Goal: Information Seeking & Learning: Learn about a topic

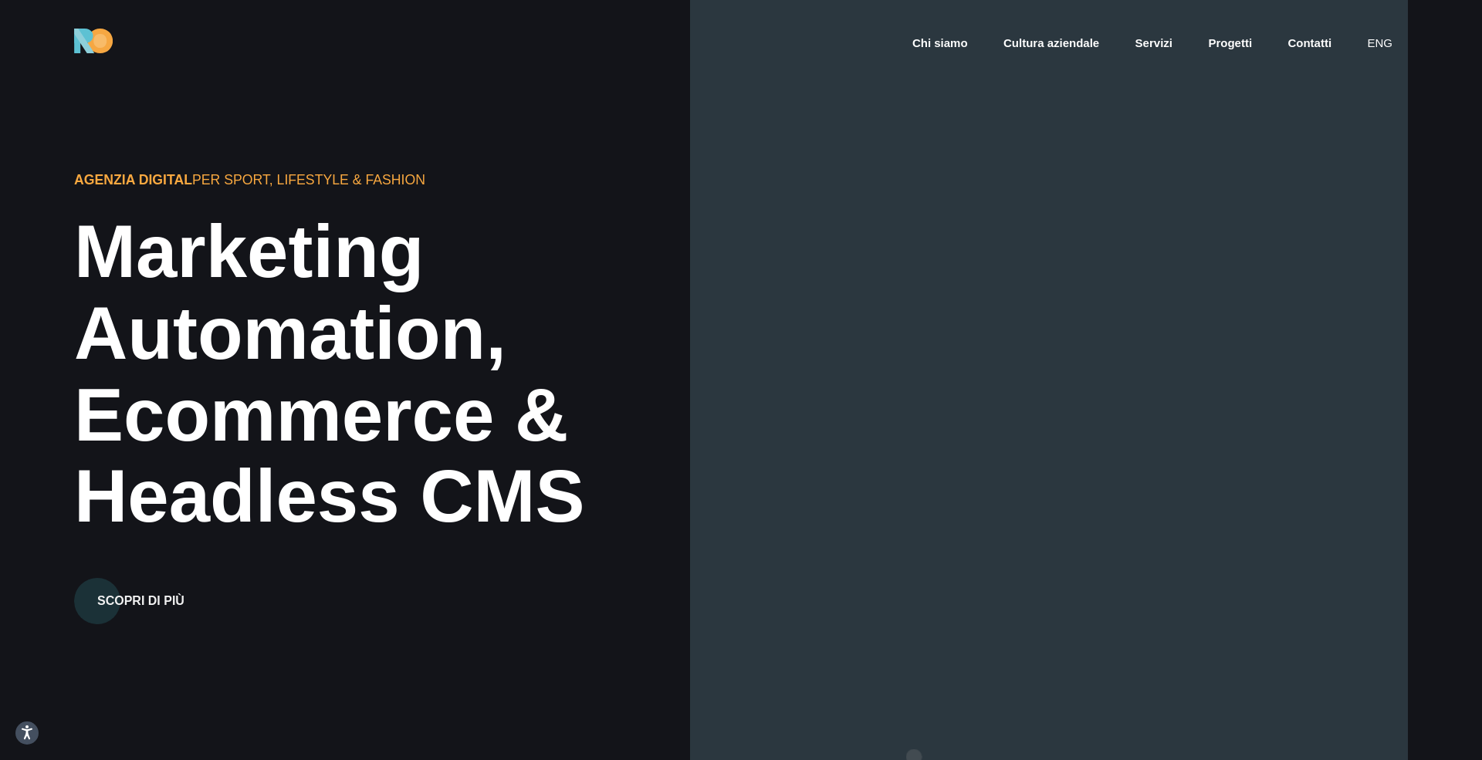
click at [914, 757] on div at bounding box center [1049, 380] width 718 height 760
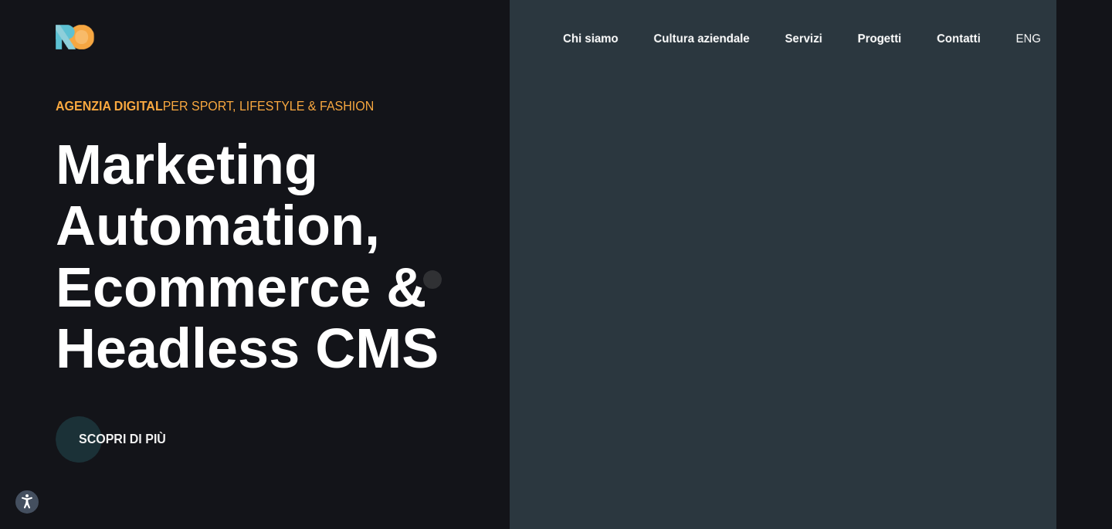
click at [432, 279] on div "Ecommerce &" at bounding box center [346, 287] width 581 height 61
click at [664, 171] on div at bounding box center [782, 264] width 547 height 529
click at [388, 157] on div "Marketing" at bounding box center [346, 164] width 581 height 61
click at [1033, 37] on link "eng" at bounding box center [1028, 39] width 29 height 18
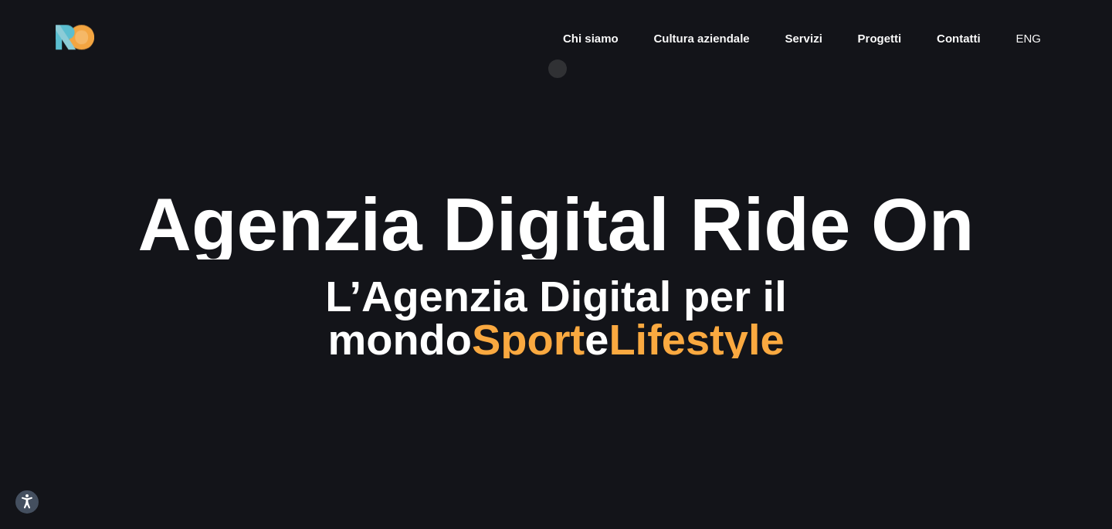
click at [549, 187] on section "Agenzia Digital Ride On L’Agenzia Digital per il mondo Sport e Lifestyle" at bounding box center [556, 264] width 1112 height 529
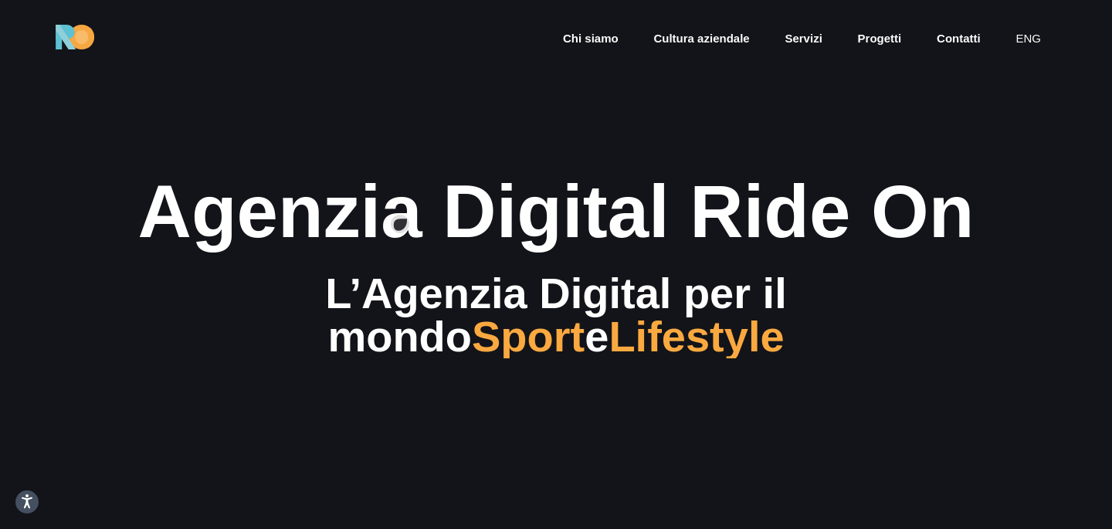
click at [428, 201] on div "Agenzia Digital Ride On" at bounding box center [556, 212] width 926 height 82
click at [678, 35] on link "Cultura aziendale" at bounding box center [701, 39] width 99 height 18
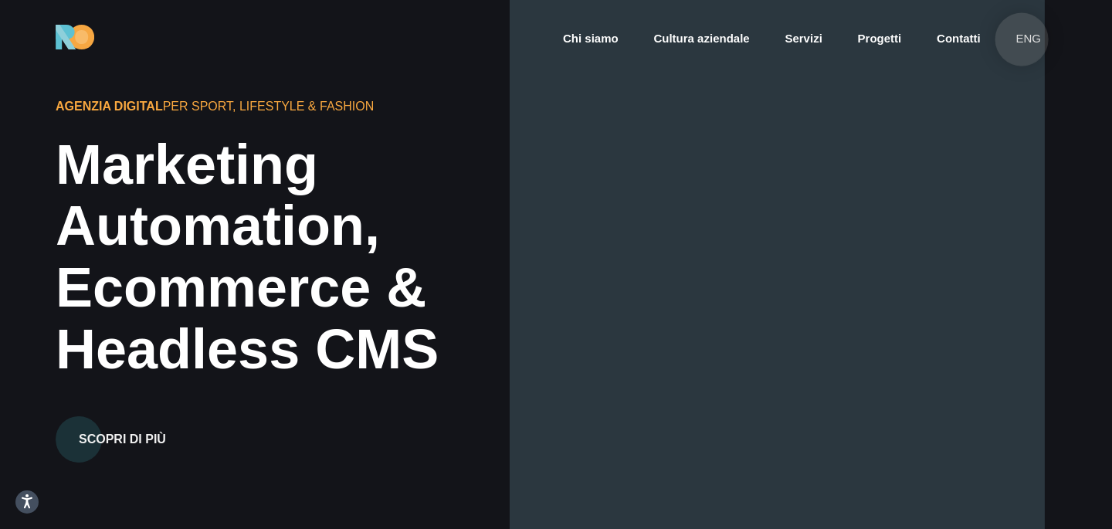
click at [1021, 39] on link "eng" at bounding box center [1028, 39] width 29 height 18
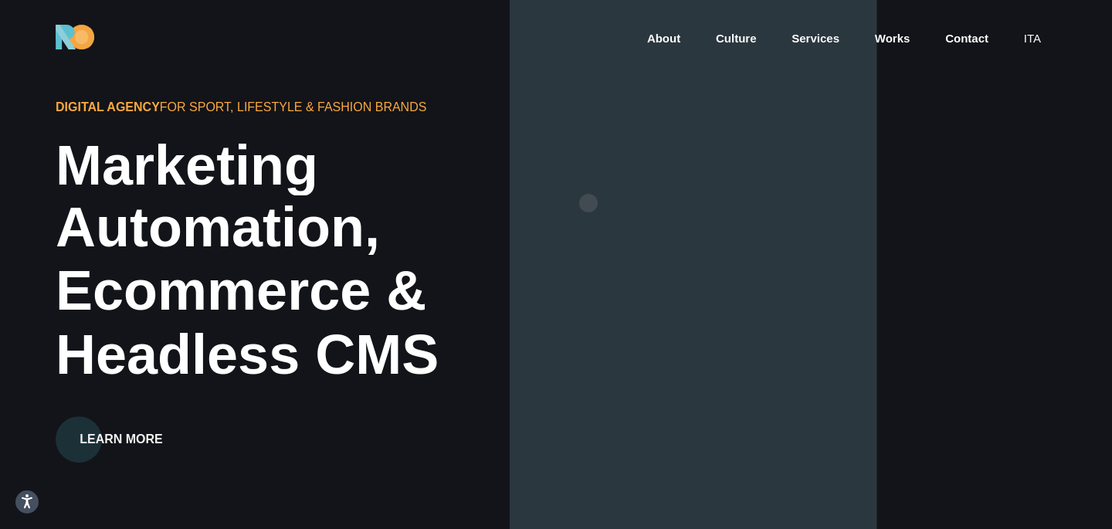
click at [588, 203] on div "Automation," at bounding box center [346, 227] width 581 height 61
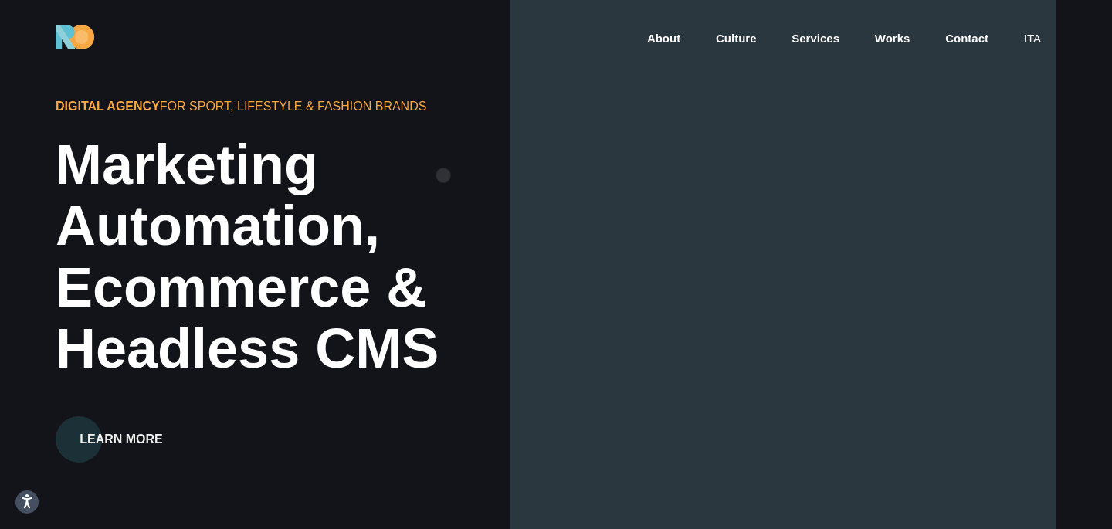
click at [443, 175] on div "Marketing" at bounding box center [346, 164] width 581 height 61
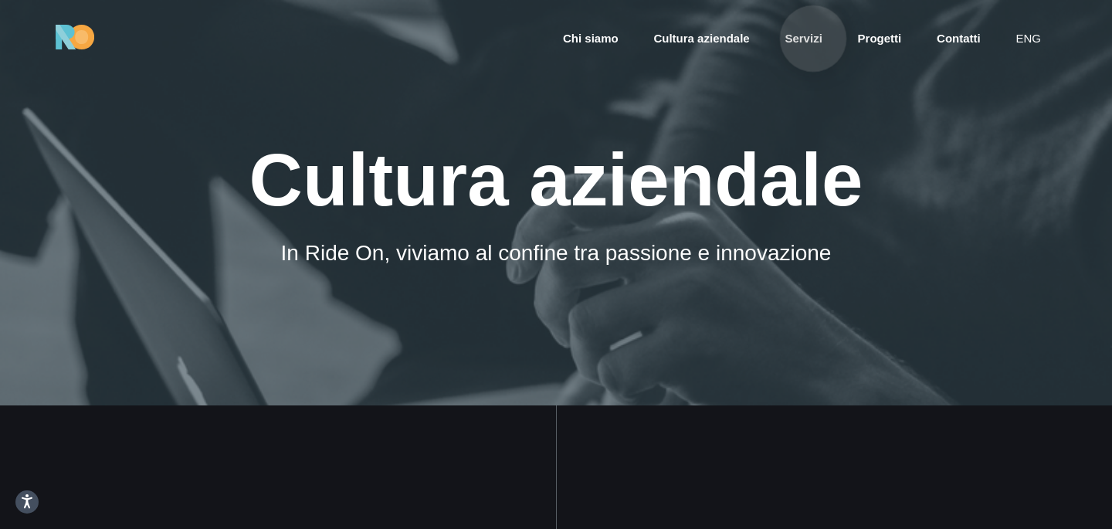
click at [813, 39] on link "Servizi" at bounding box center [803, 39] width 40 height 18
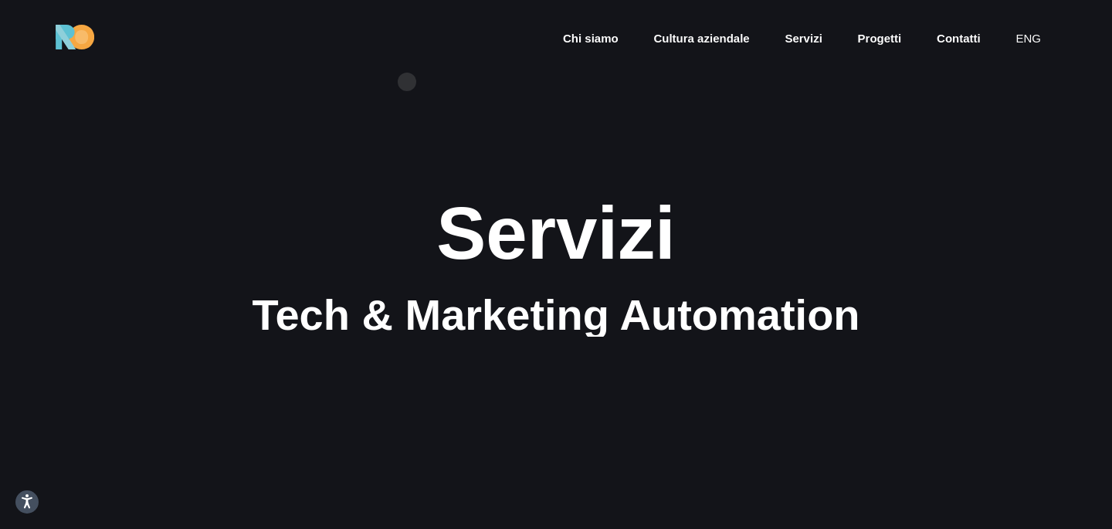
click at [407, 82] on section "Servizi Tech & Marketing Automation" at bounding box center [556, 264] width 1112 height 529
click at [774, 106] on section "Servizi Tech & Marketing Automation" at bounding box center [556, 264] width 1112 height 529
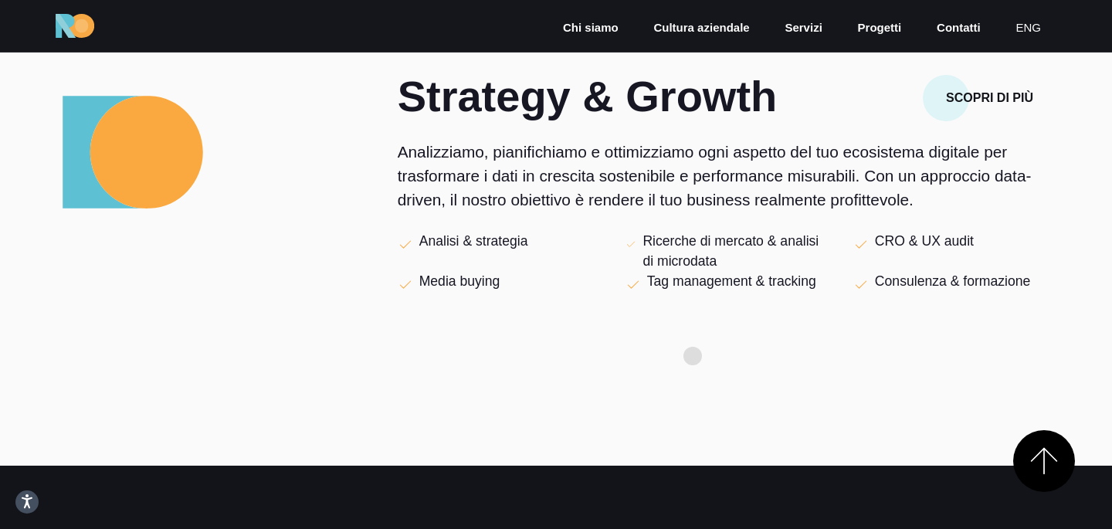
scroll to position [551, 0]
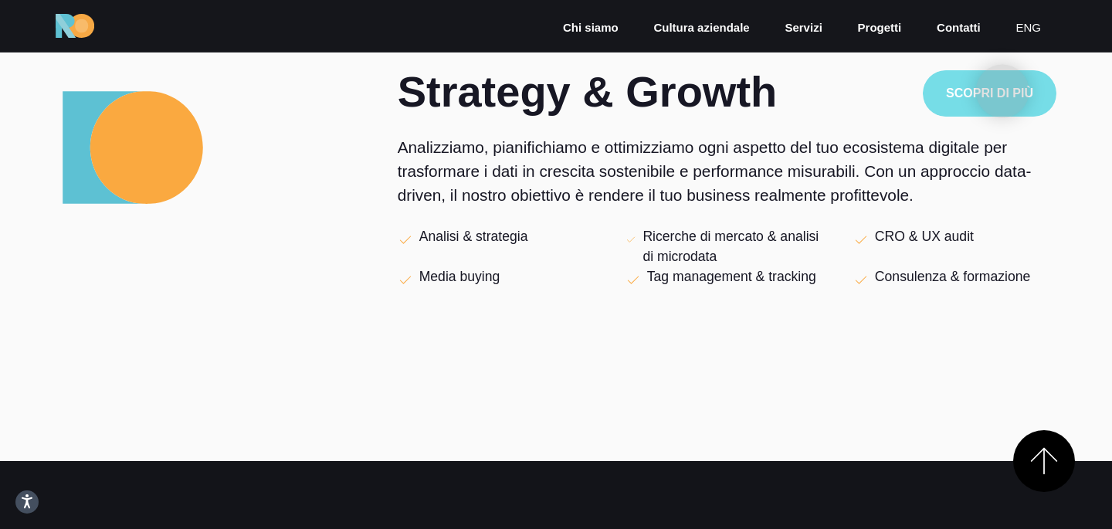
click at [1002, 91] on button "Scopri di più" at bounding box center [989, 93] width 134 height 46
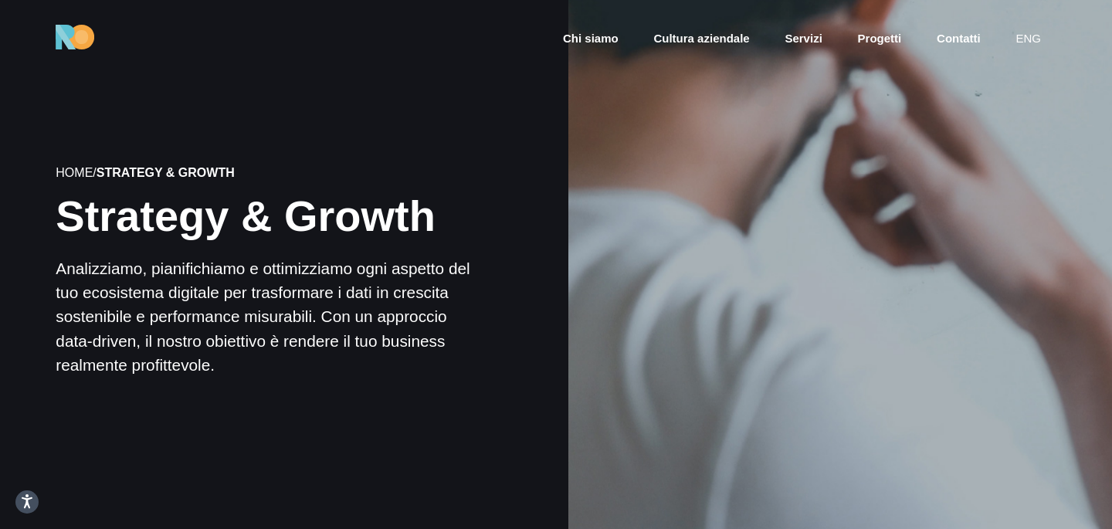
click at [765, 107] on div at bounding box center [839, 271] width 549 height 549
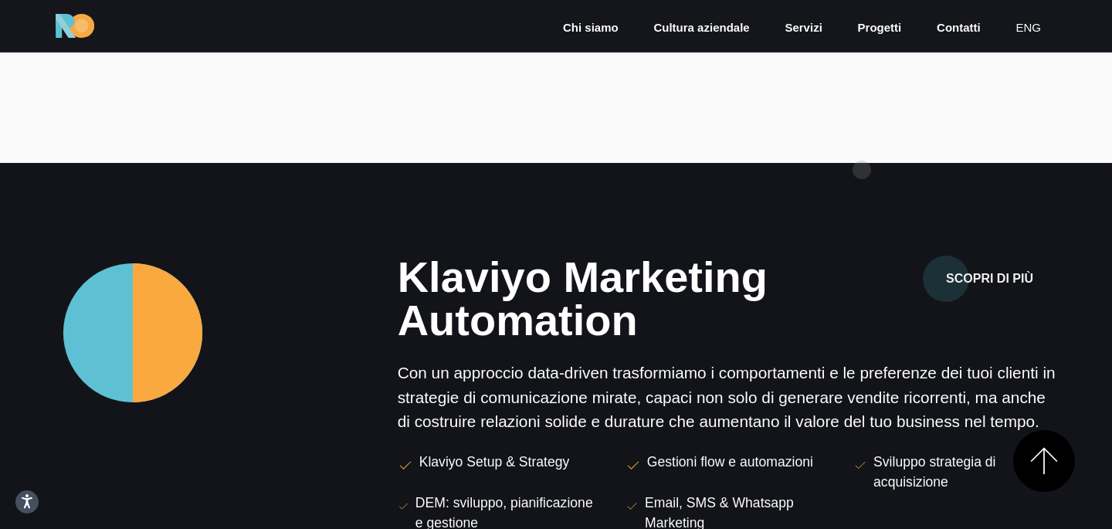
scroll to position [912, 0]
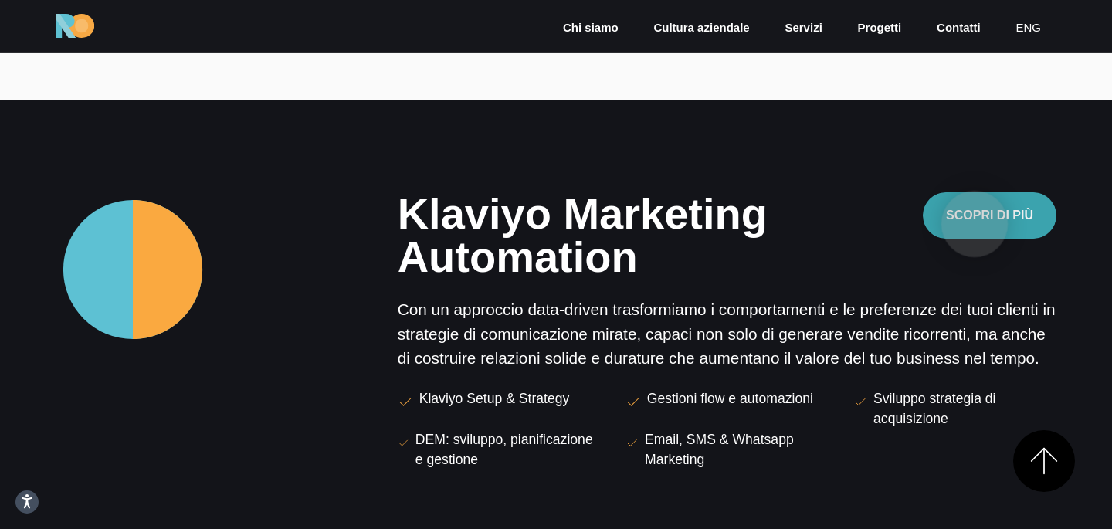
click at [977, 224] on button "Scopri di più" at bounding box center [989, 215] width 134 height 46
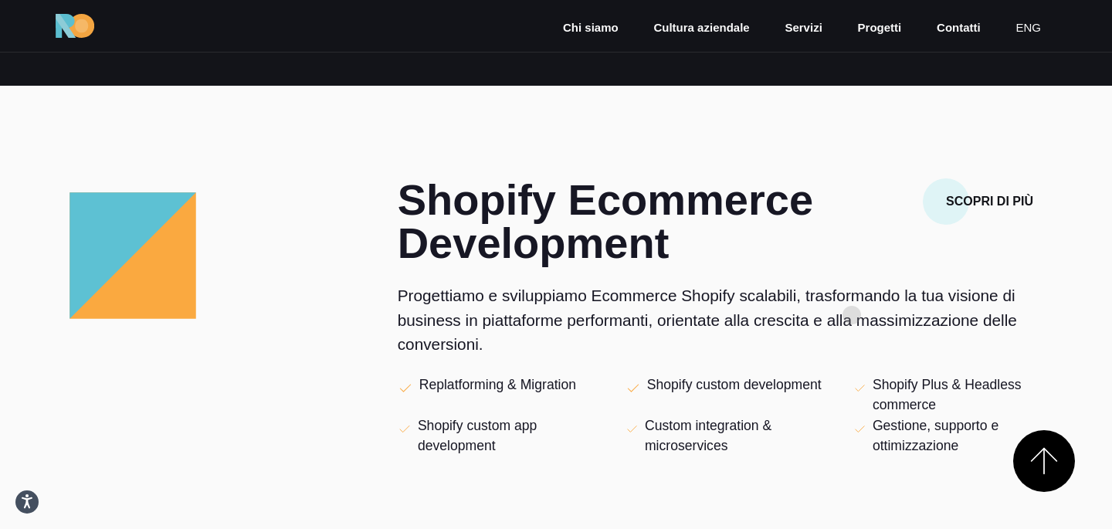
scroll to position [1474, 0]
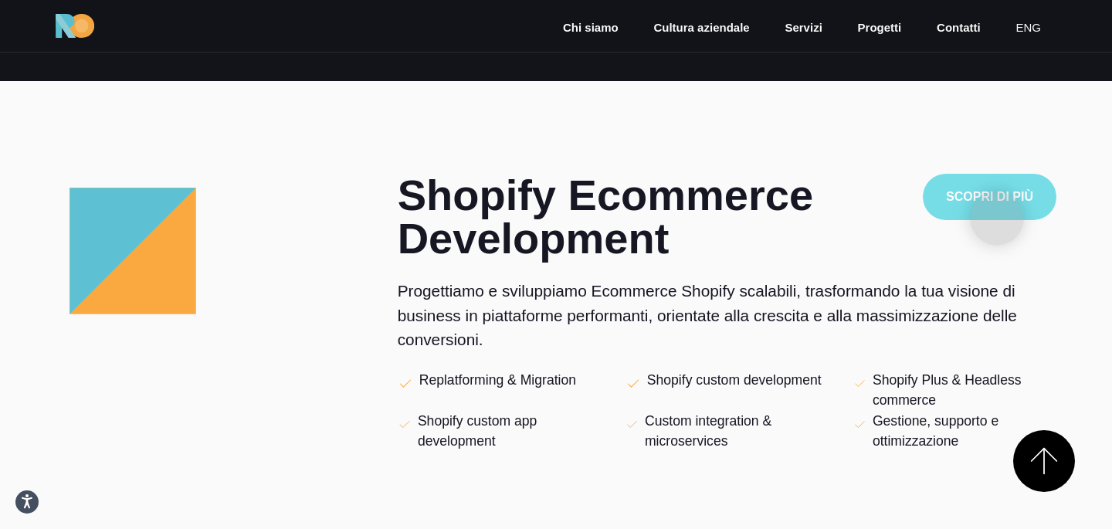
click at [997, 218] on button "Scopri di più" at bounding box center [989, 197] width 134 height 46
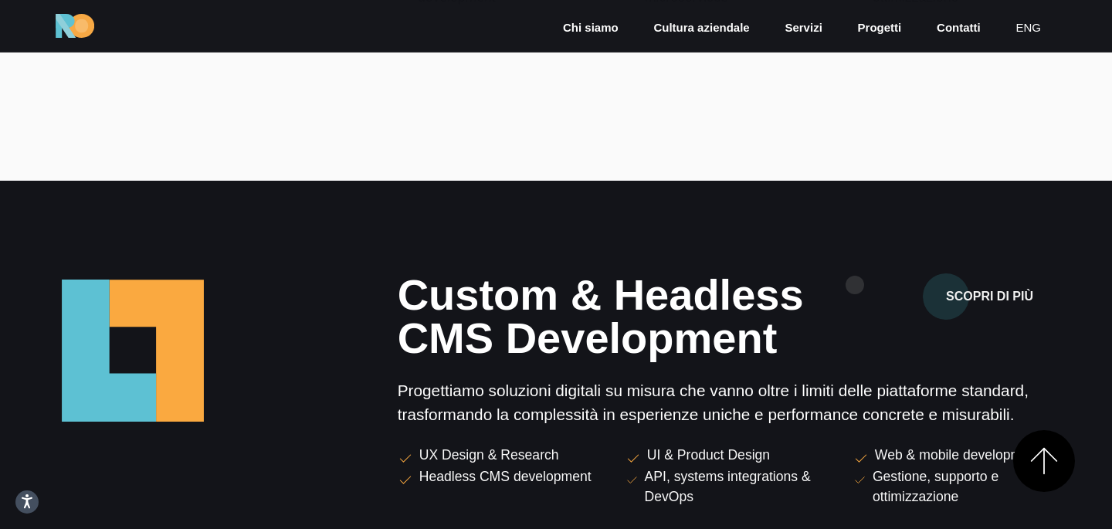
scroll to position [2006, 0]
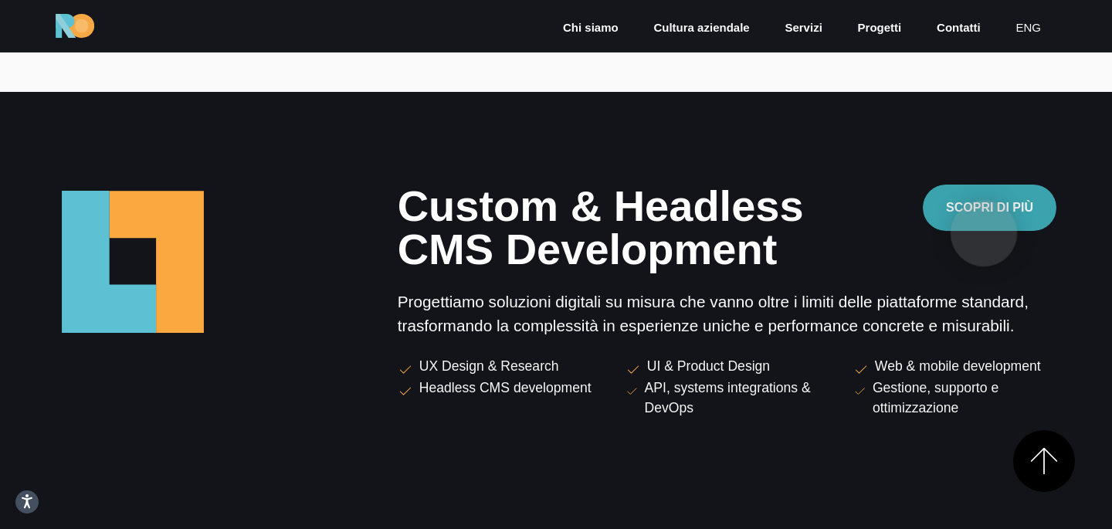
click at [983, 231] on button "Scopri di più" at bounding box center [989, 207] width 134 height 46
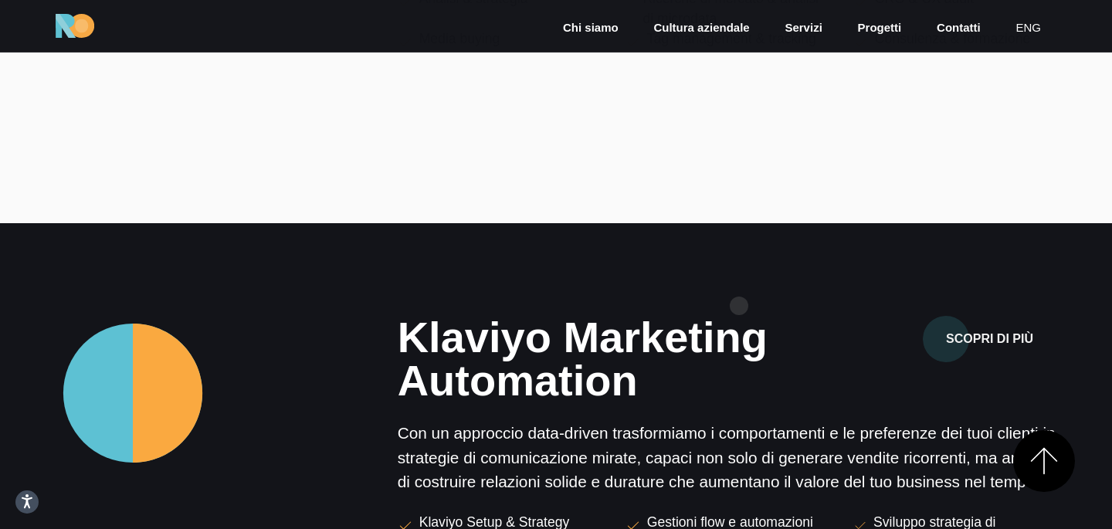
scroll to position [491, 0]
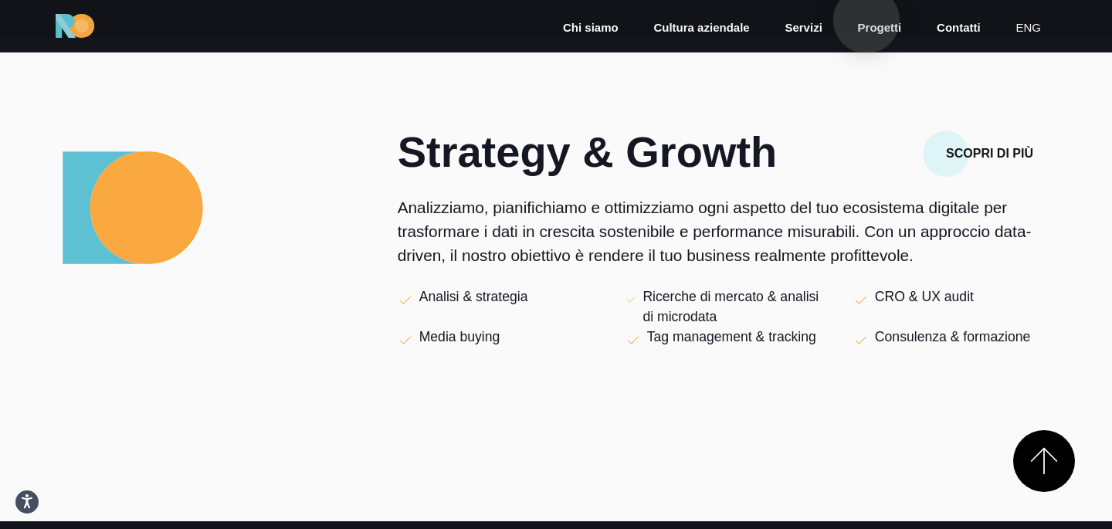
click at [870, 23] on link "Progetti" at bounding box center [879, 28] width 47 height 18
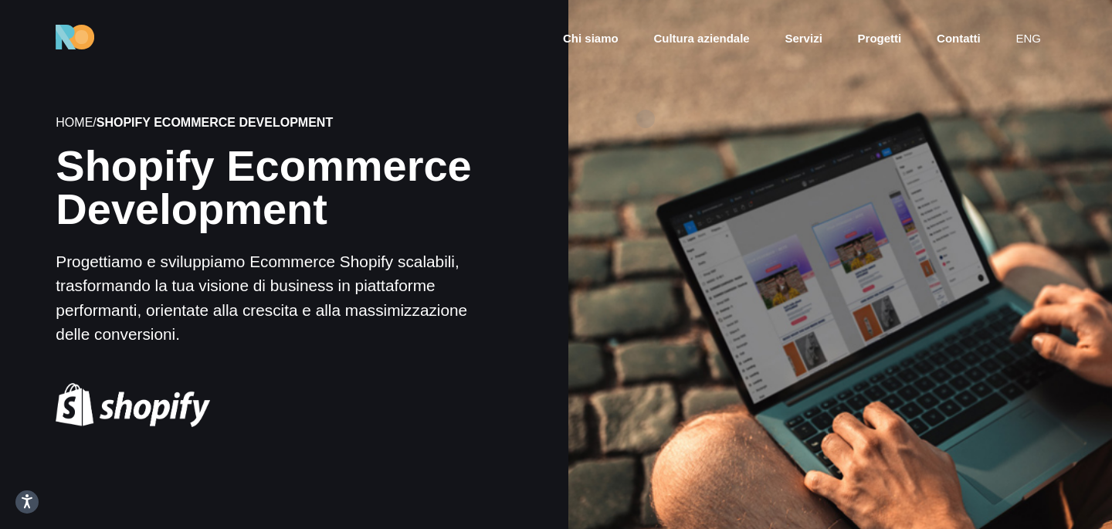
click at [649, 117] on div at bounding box center [839, 271] width 549 height 549
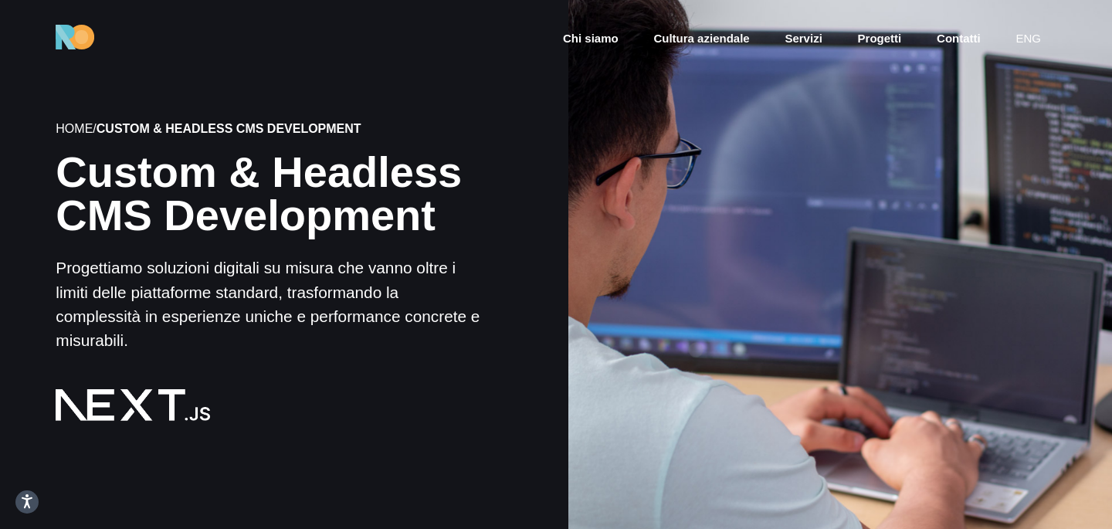
click at [696, 350] on div at bounding box center [839, 271] width 549 height 549
click at [749, 96] on div at bounding box center [839, 271] width 549 height 549
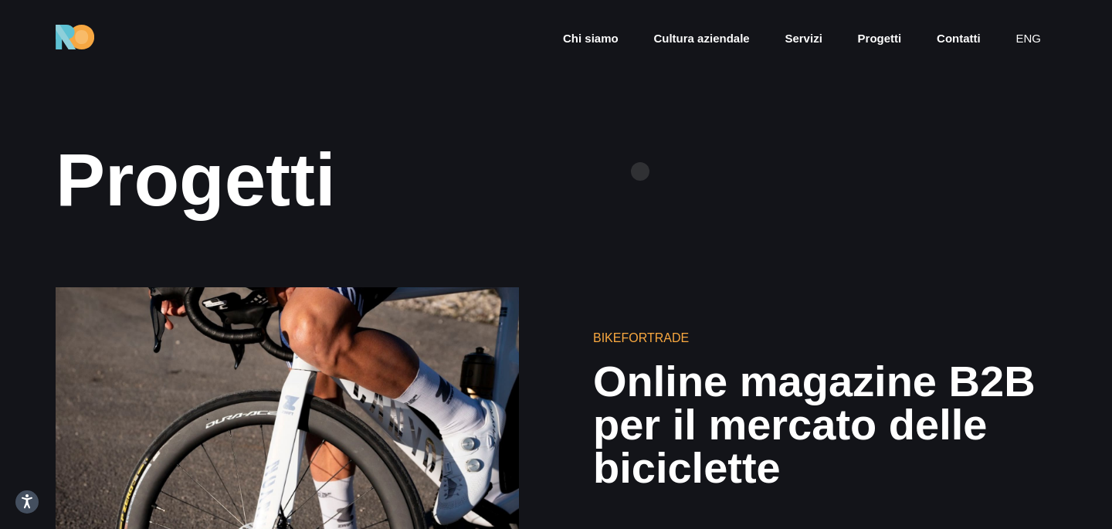
click at [640, 171] on div "Progetti" at bounding box center [556, 180] width 1000 height 82
click at [952, 41] on link "Contatti" at bounding box center [958, 39] width 47 height 18
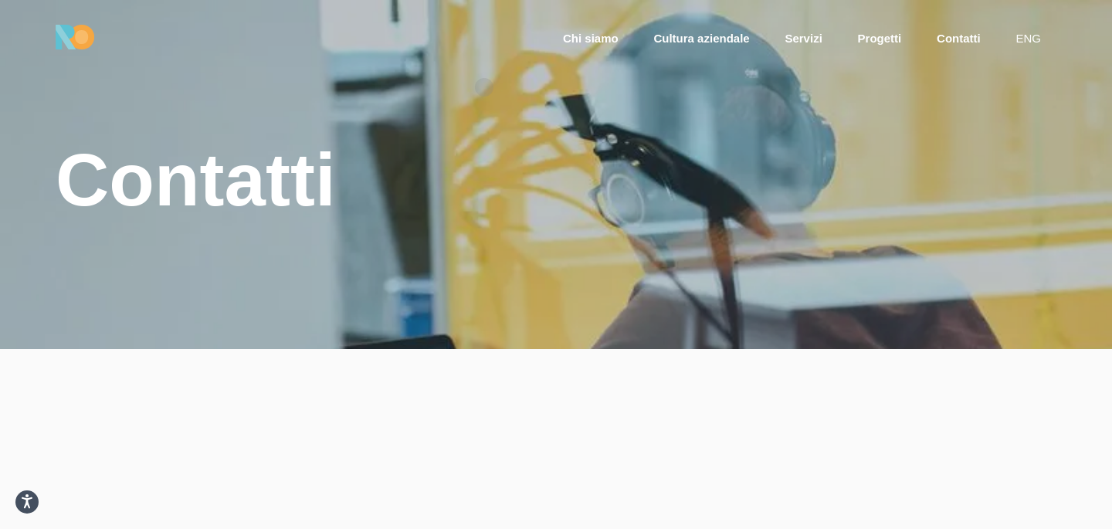
click at [485, 88] on div at bounding box center [556, 174] width 1112 height 349
click at [888, 162] on div "Contatti" at bounding box center [556, 180] width 1000 height 82
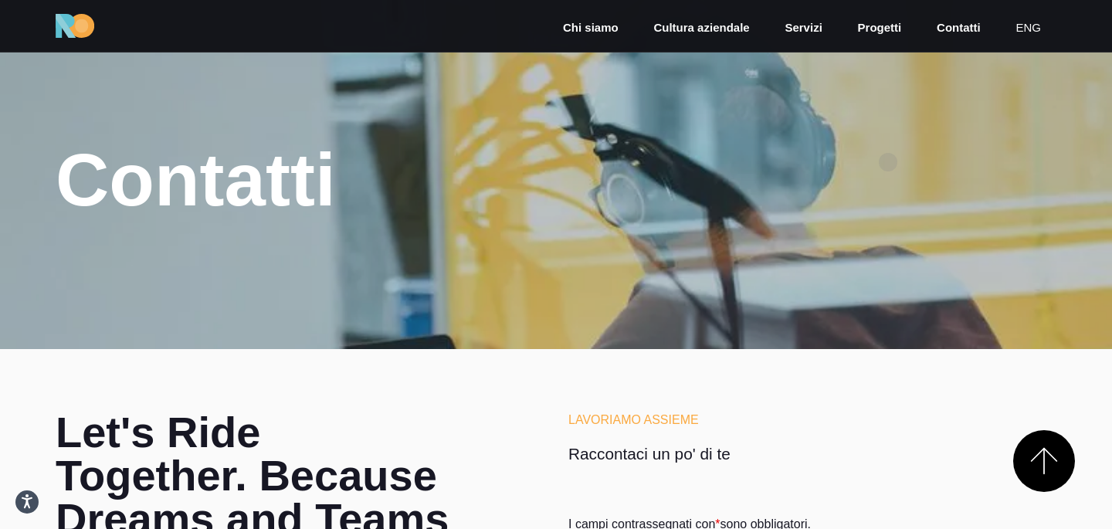
scroll to position [1459, 0]
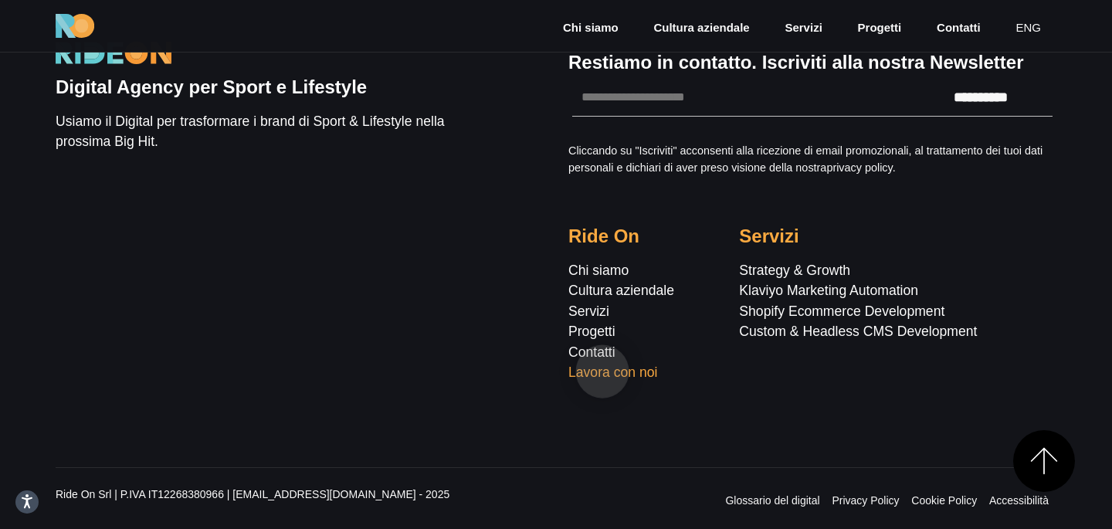
click at [602, 371] on link "Lavora con noi" at bounding box center [612, 371] width 89 height 15
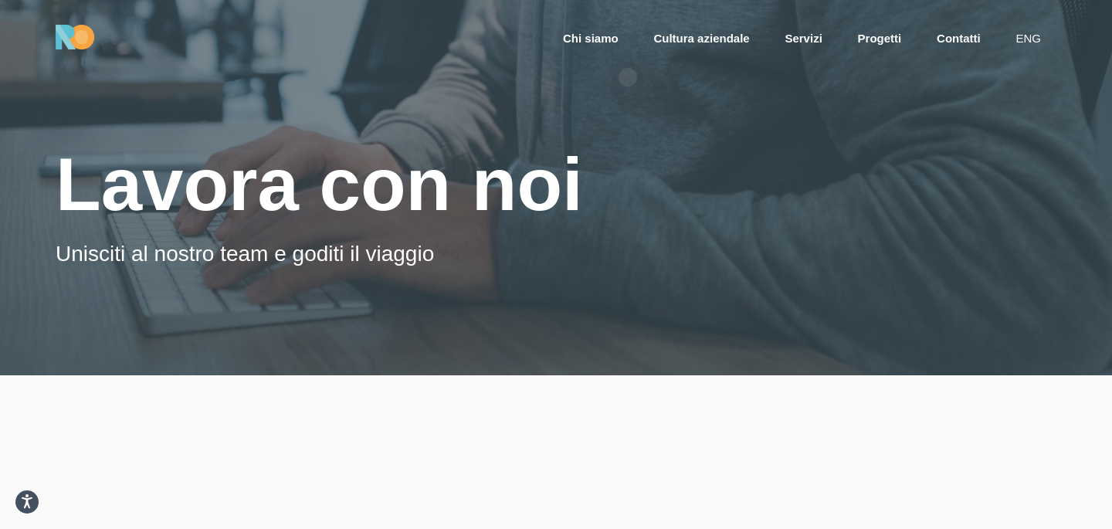
click at [637, 83] on div at bounding box center [556, 187] width 1112 height 375
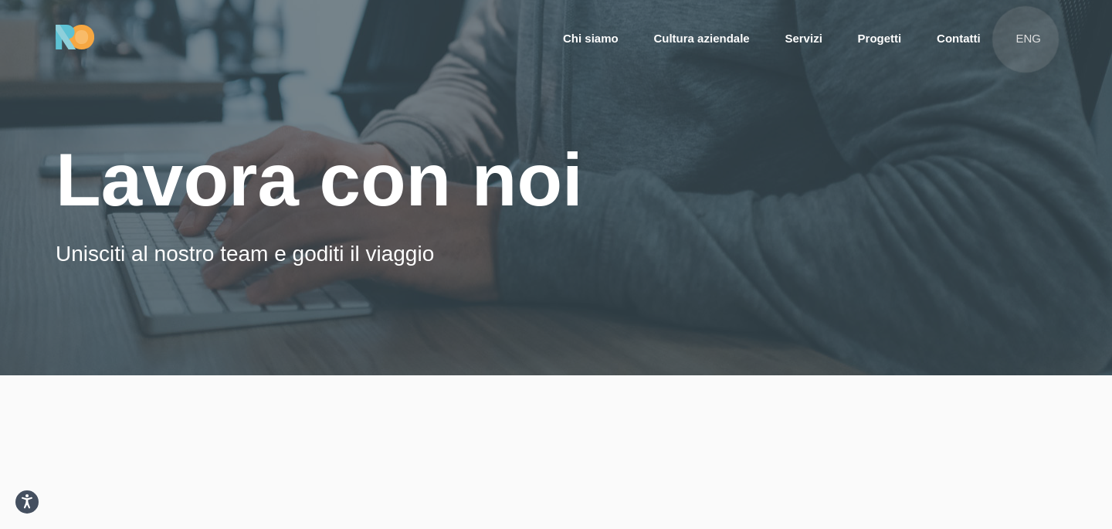
click at [1025, 39] on link "eng" at bounding box center [1028, 39] width 29 height 18
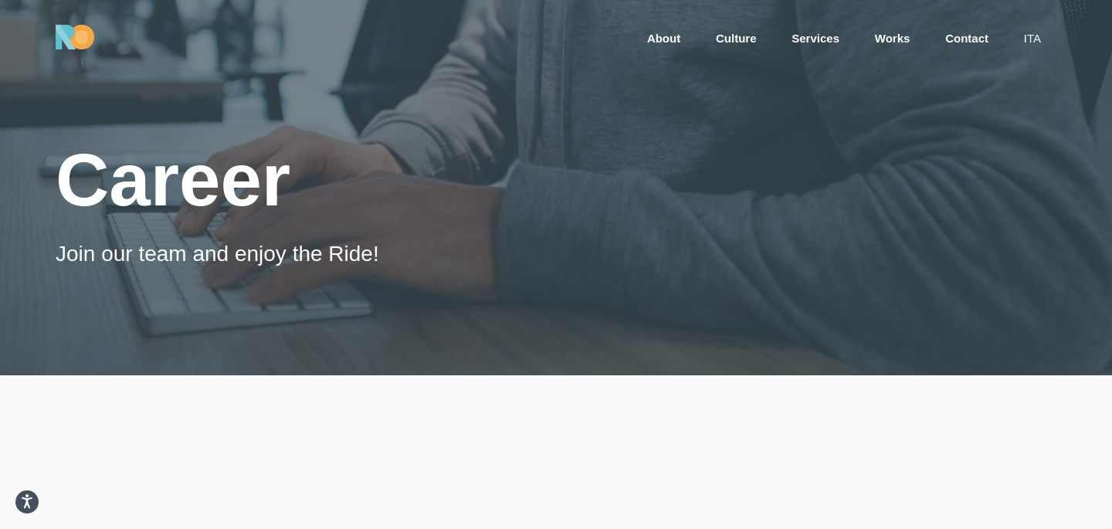
click at [1025, 39] on link "ita" at bounding box center [1032, 39] width 20 height 18
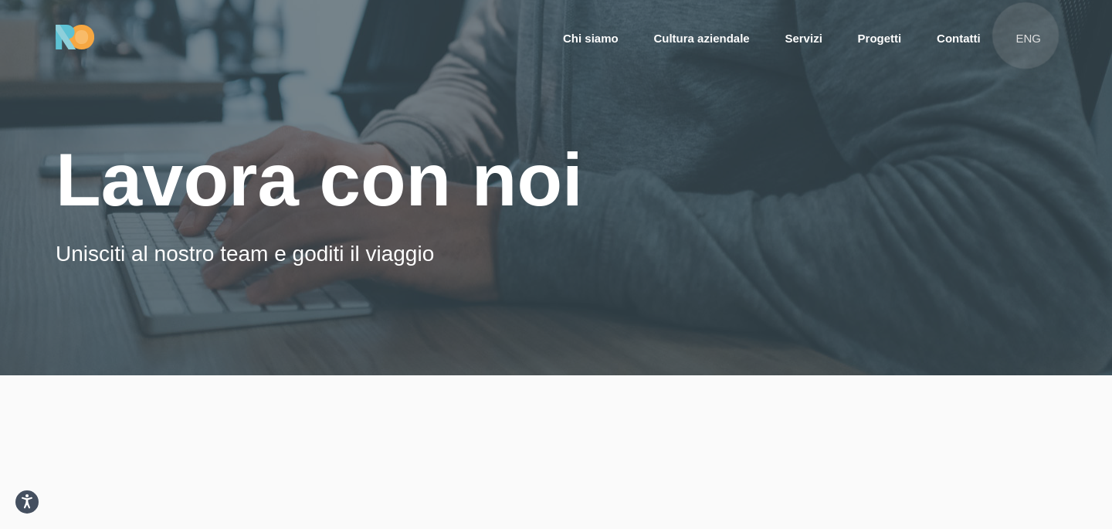
click at [1027, 34] on link "eng" at bounding box center [1028, 39] width 29 height 18
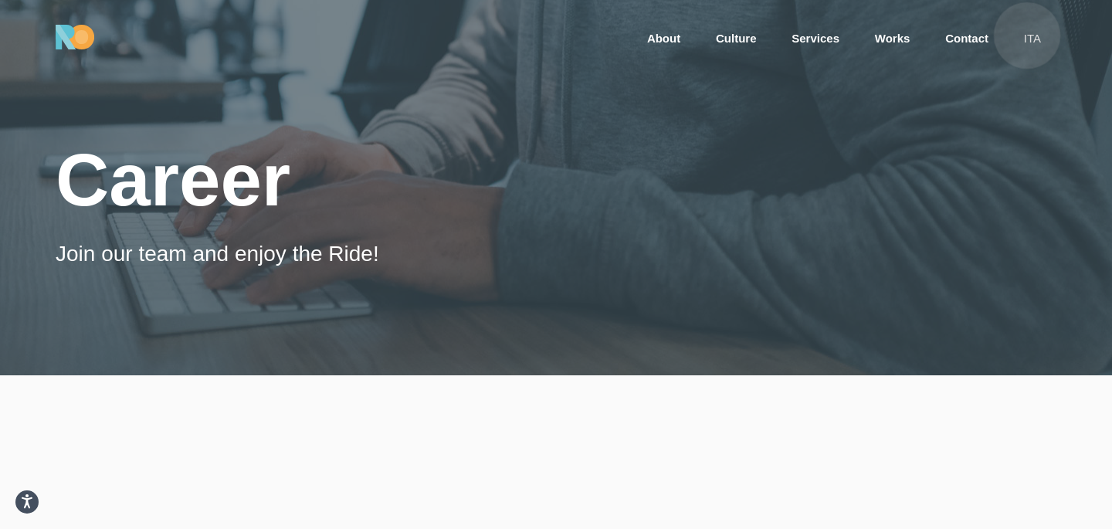
click at [1027, 36] on link "ita" at bounding box center [1032, 39] width 20 height 18
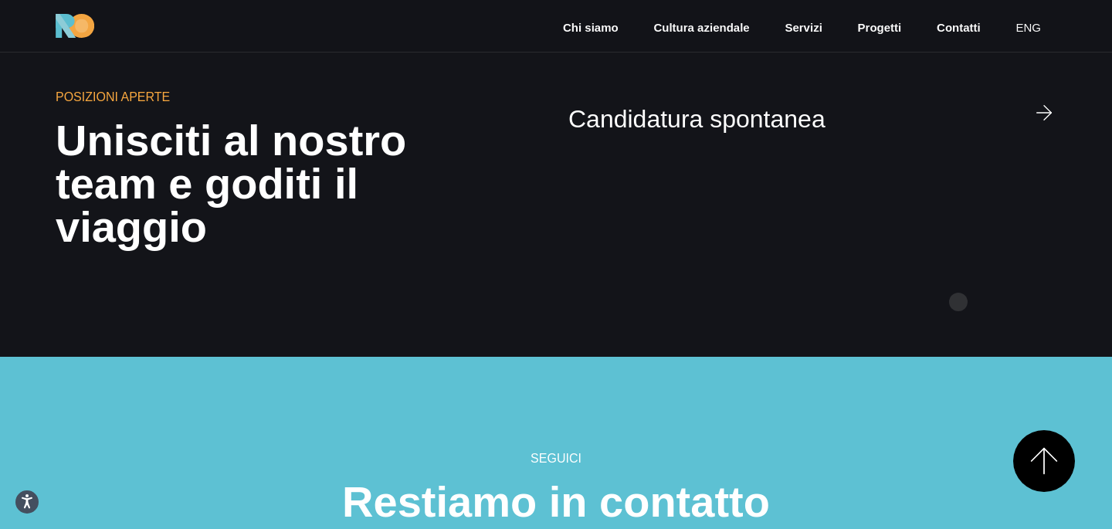
scroll to position [4649, 0]
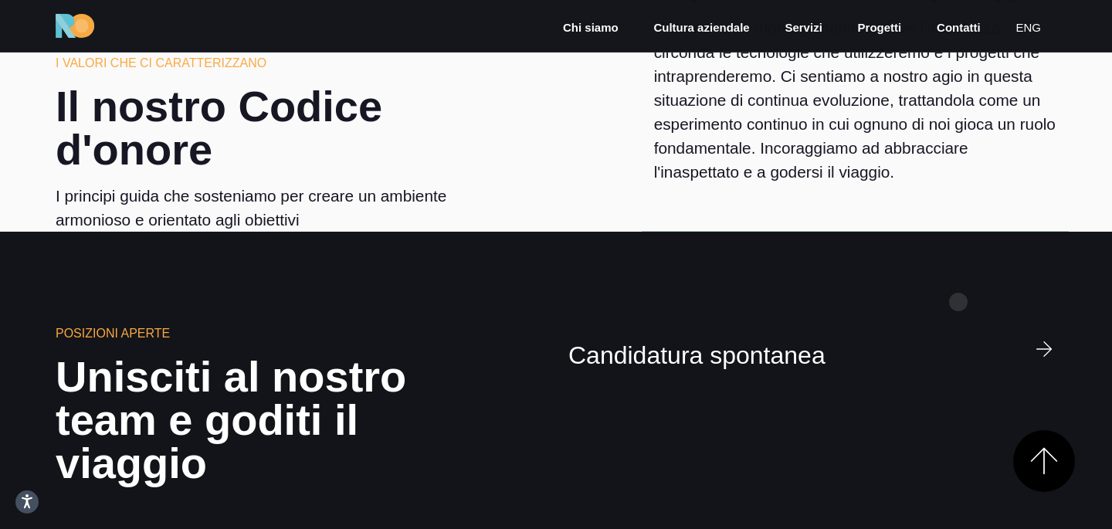
click at [958, 302] on section "Posizioni aperte Unisciti al nostro team e goditi il viaggio Candidatura sponta…" at bounding box center [556, 412] width 1112 height 361
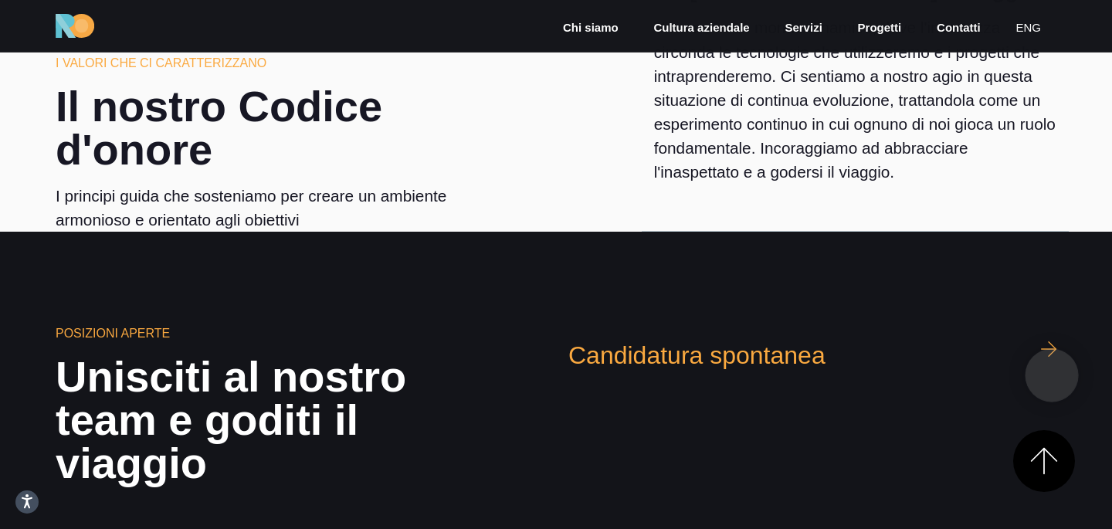
click at [1051, 361] on icon at bounding box center [1048, 349] width 25 height 25
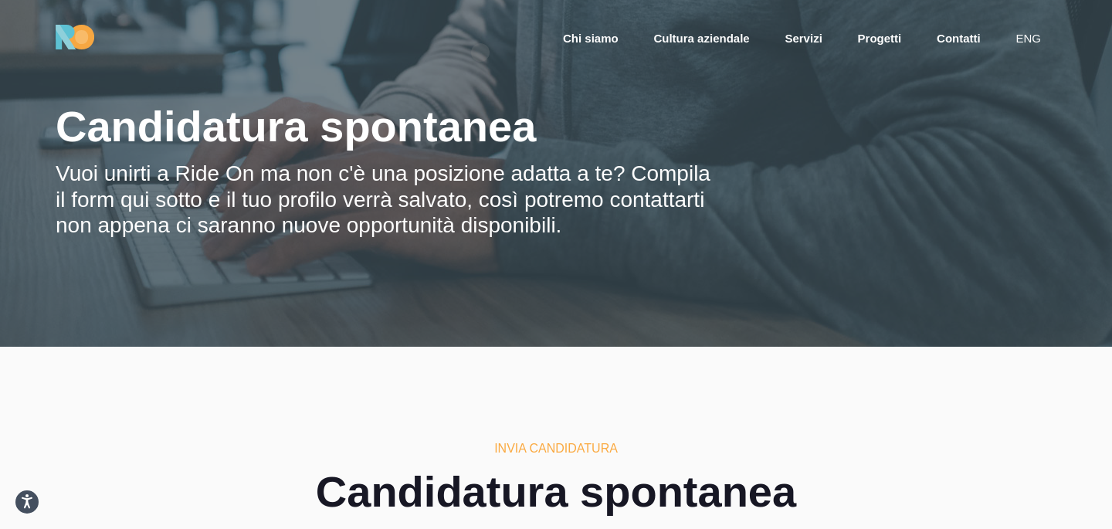
click at [477, 53] on div "Chi siamo Cultura aziendale Servizi Progetti Contatti eng" at bounding box center [556, 37] width 1112 height 74
